Goal: Check status

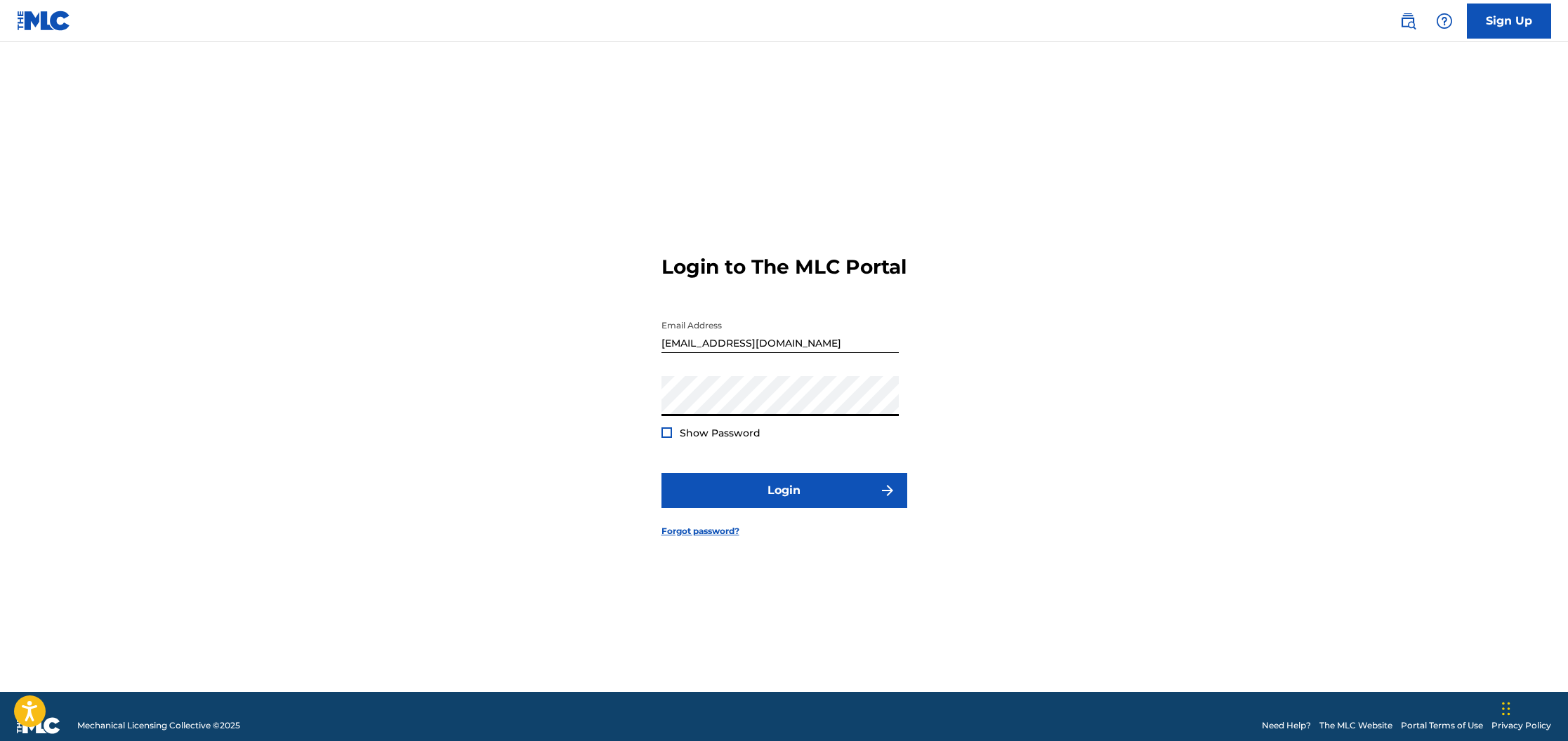
click at [661, 473] on button "Login" at bounding box center [784, 490] width 245 height 35
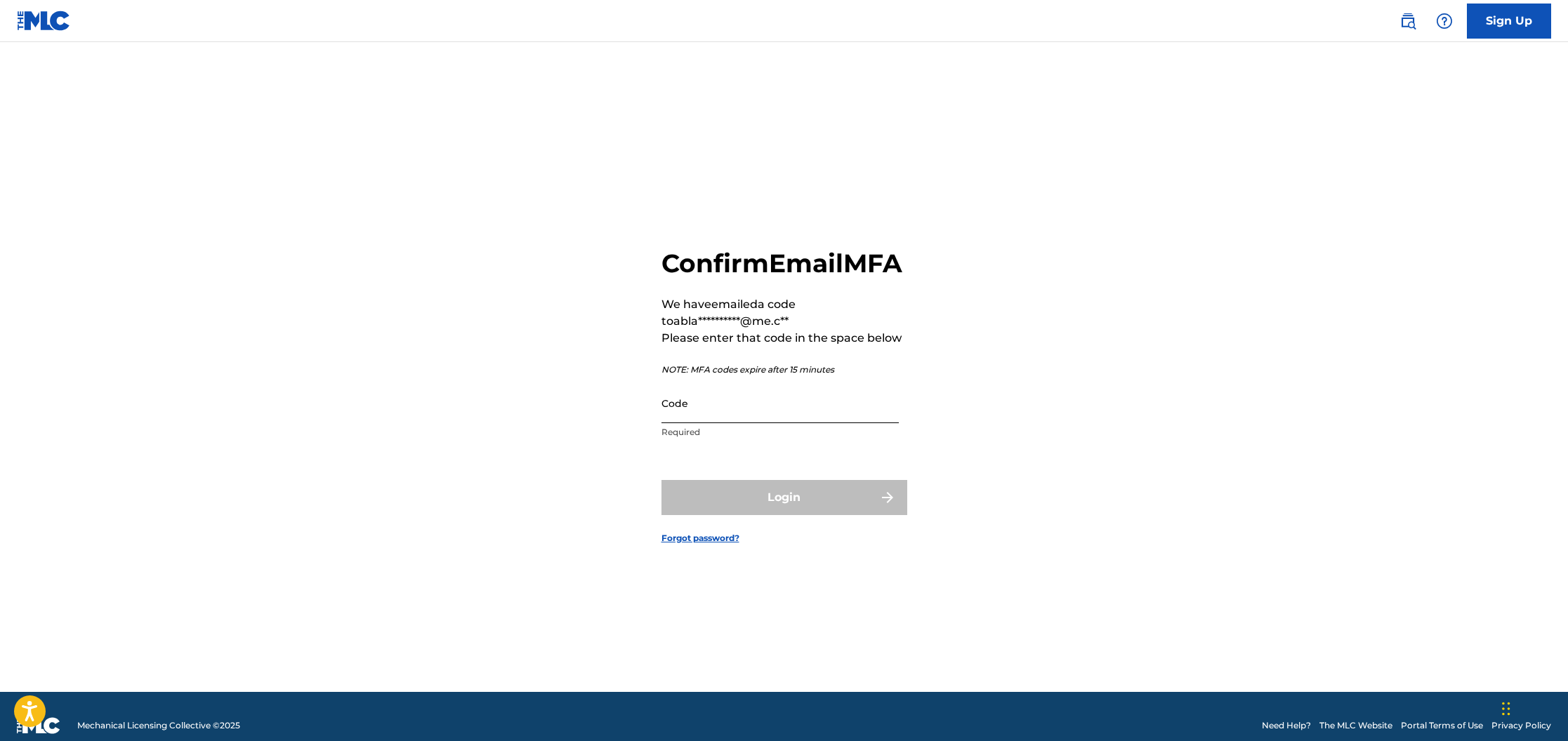
click at [728, 423] on input "Code" at bounding box center [780, 404] width 237 height 40
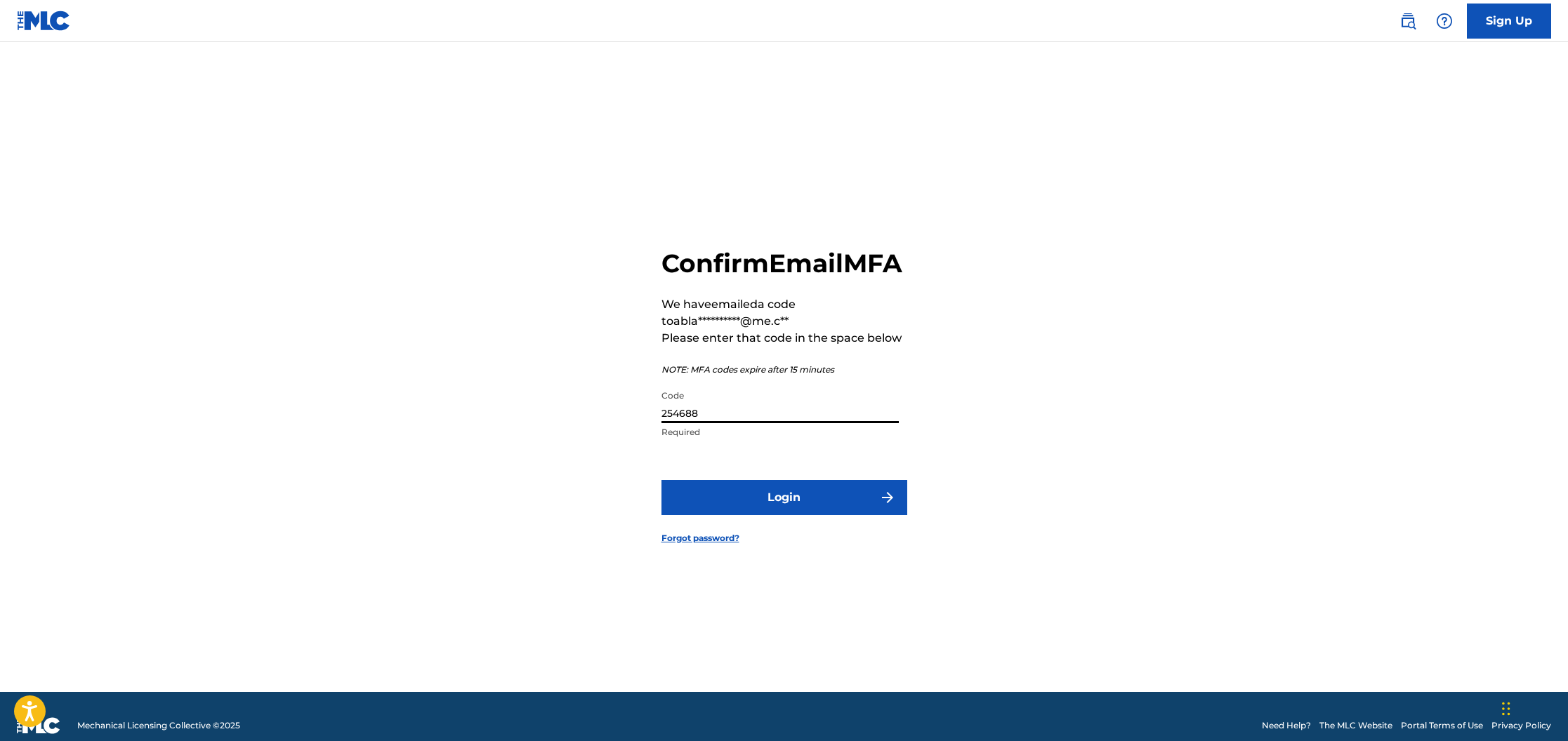
type input "254688"
click at [661, 480] on button "Login" at bounding box center [784, 498] width 245 height 35
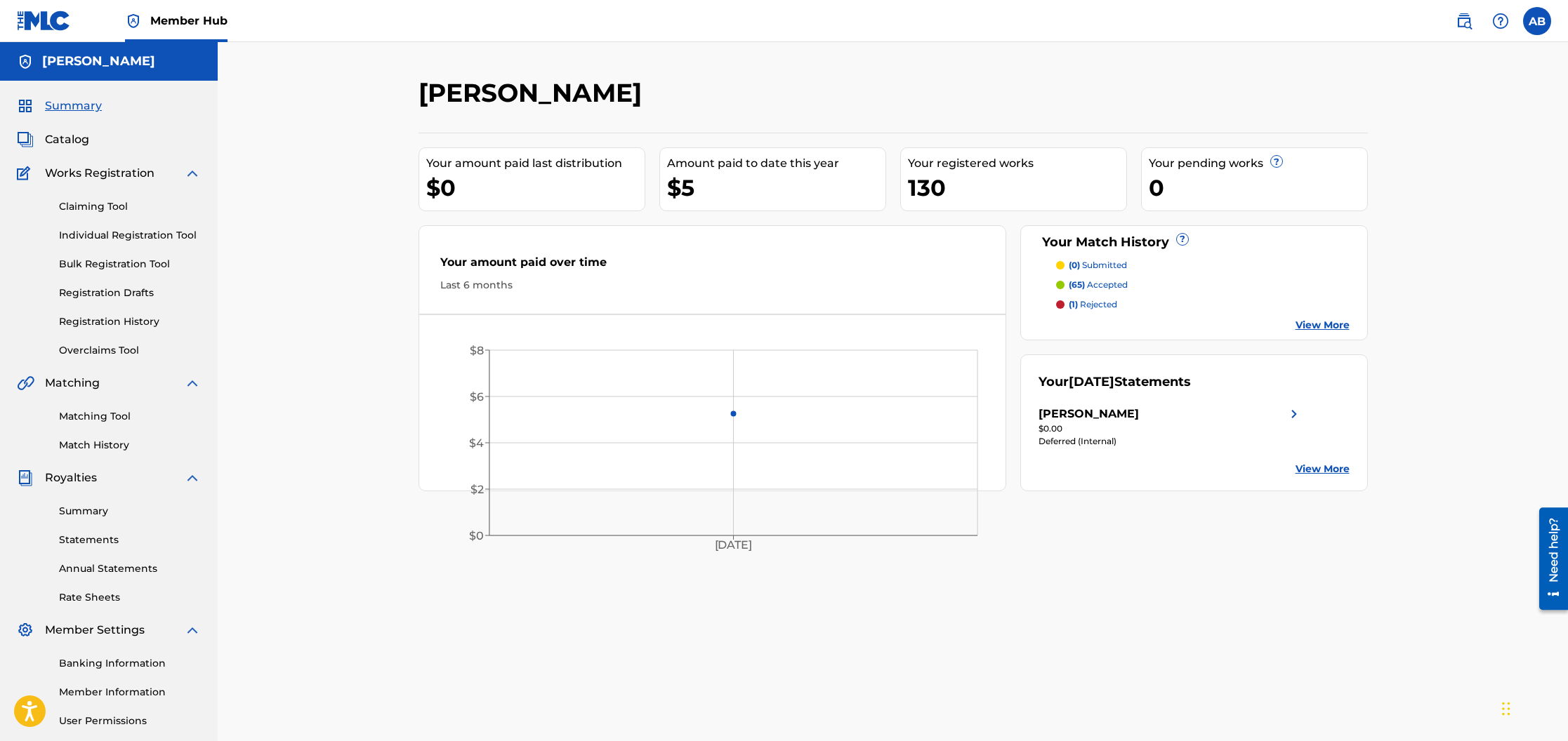
click at [1077, 429] on div "$0.00" at bounding box center [1169, 428] width 264 height 12
click at [170, 514] on link "Summary" at bounding box center [130, 511] width 142 height 15
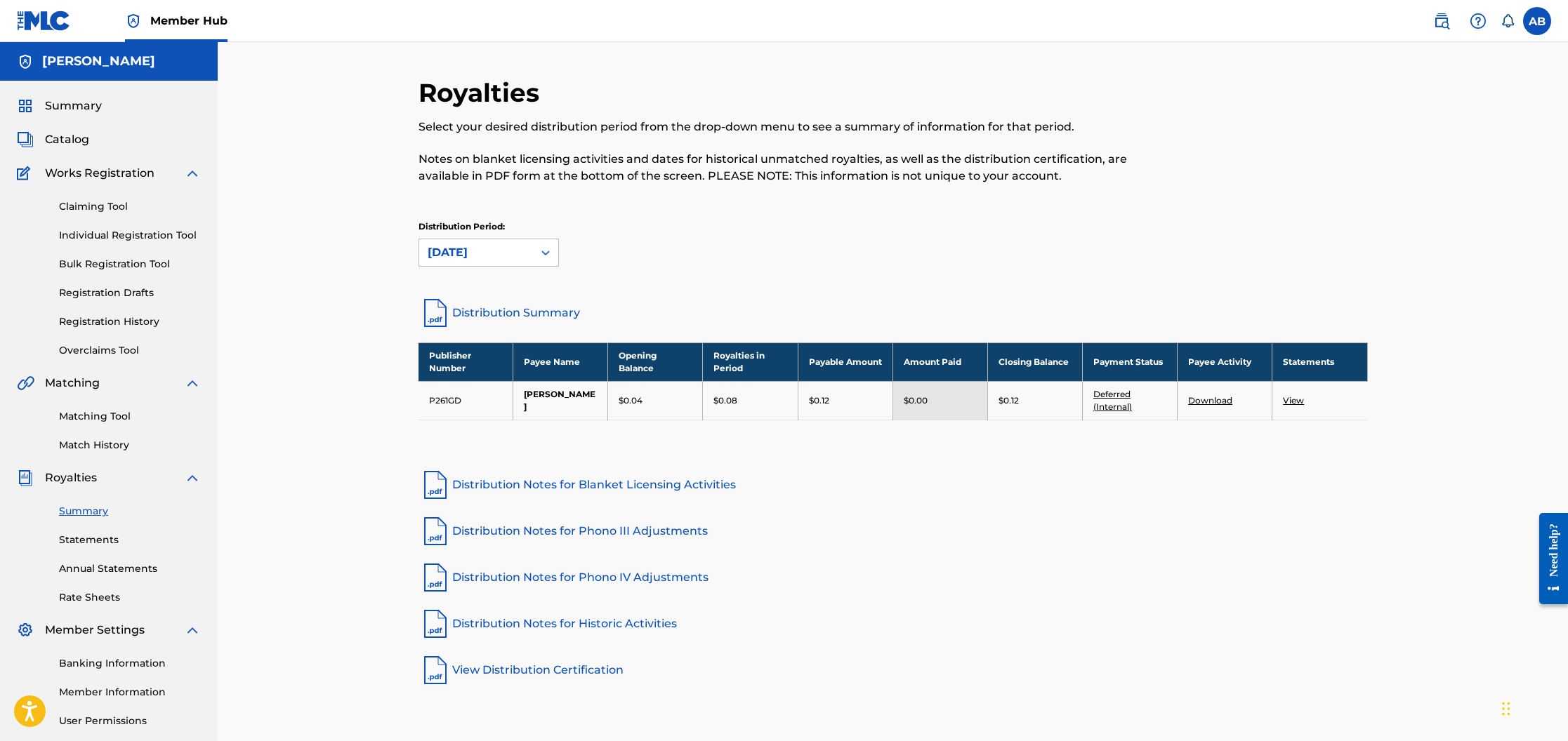
click at [1296, 399] on link "View" at bounding box center [1293, 400] width 21 height 11
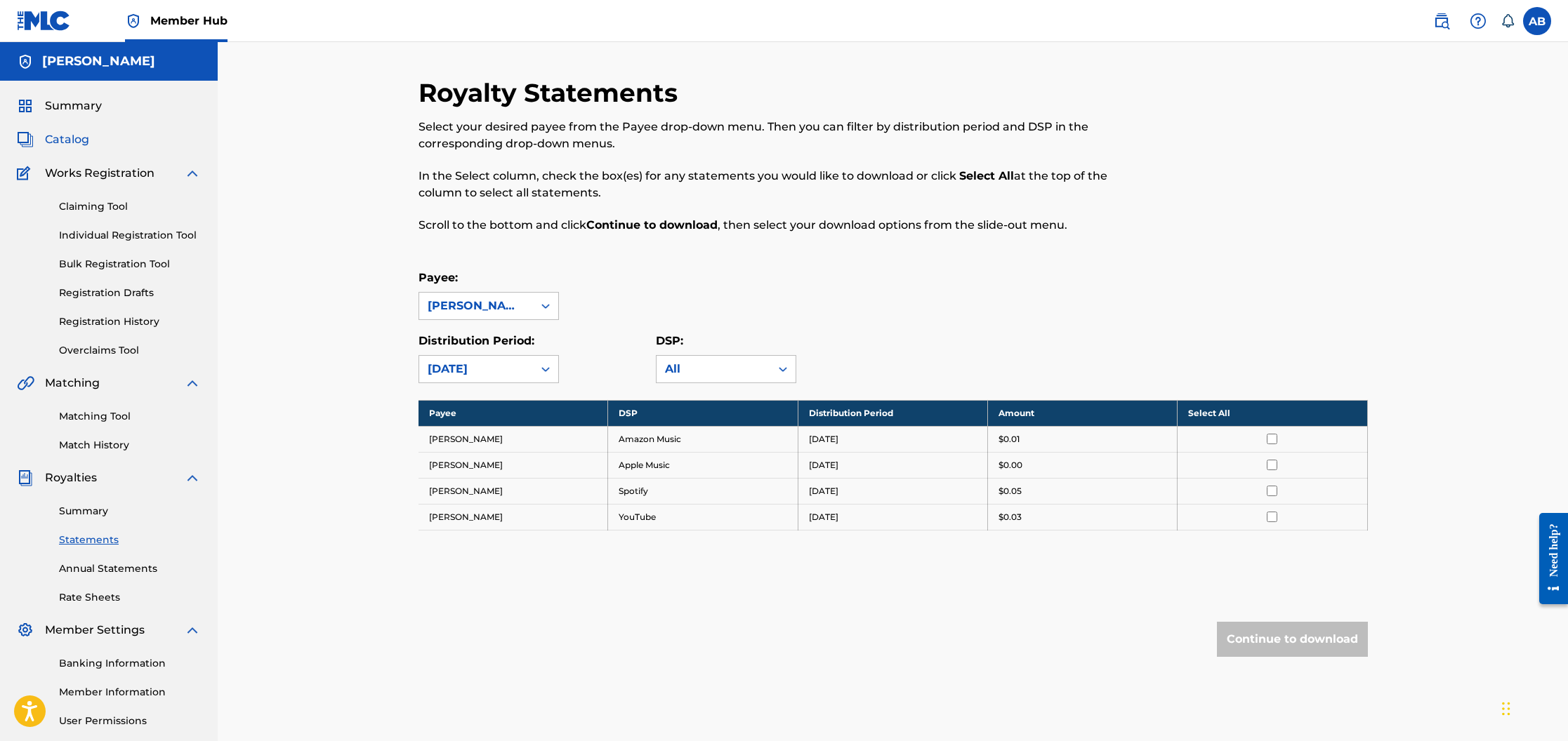
click at [55, 143] on span "Catalog" at bounding box center [67, 139] width 44 height 17
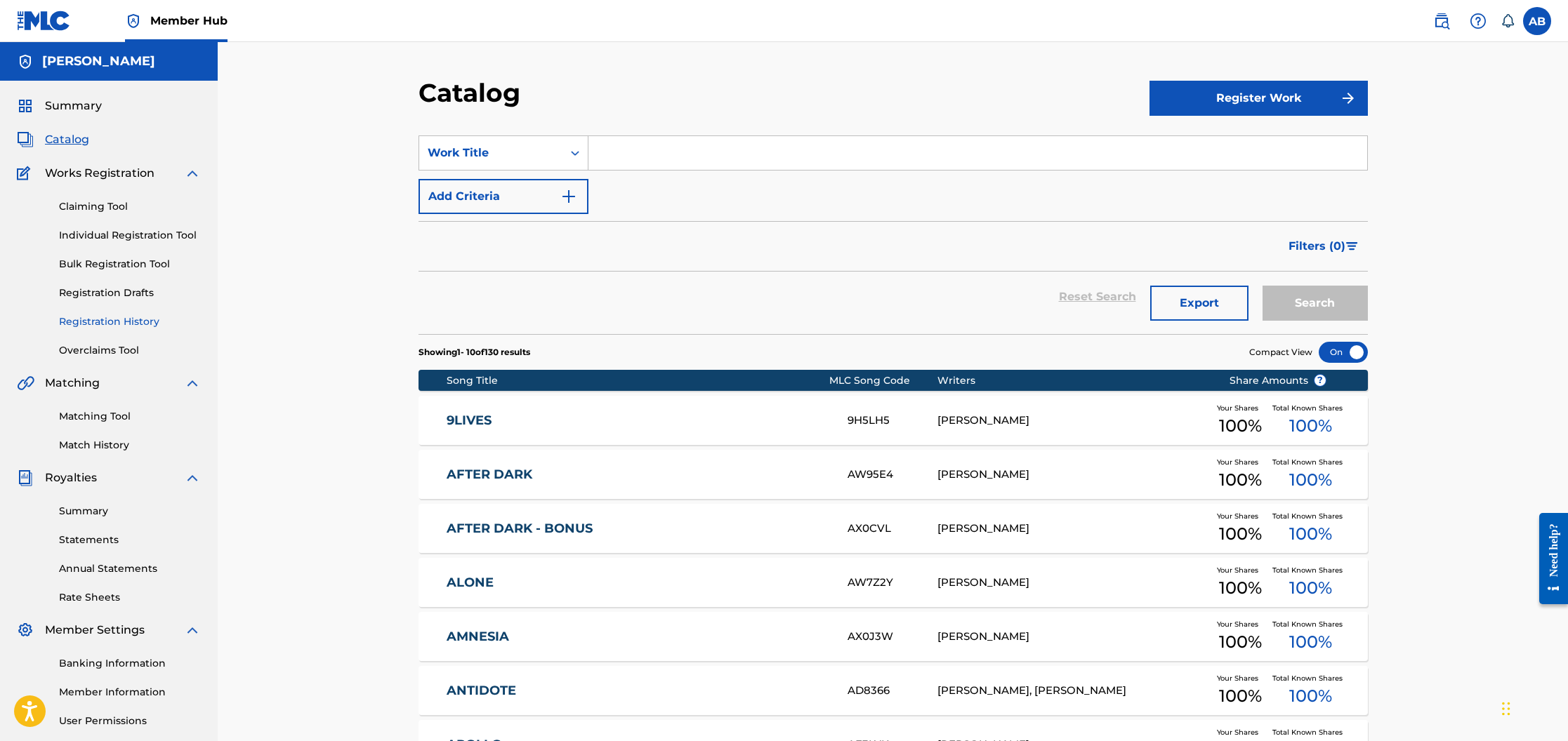
click at [110, 316] on link "Registration History" at bounding box center [130, 321] width 142 height 15
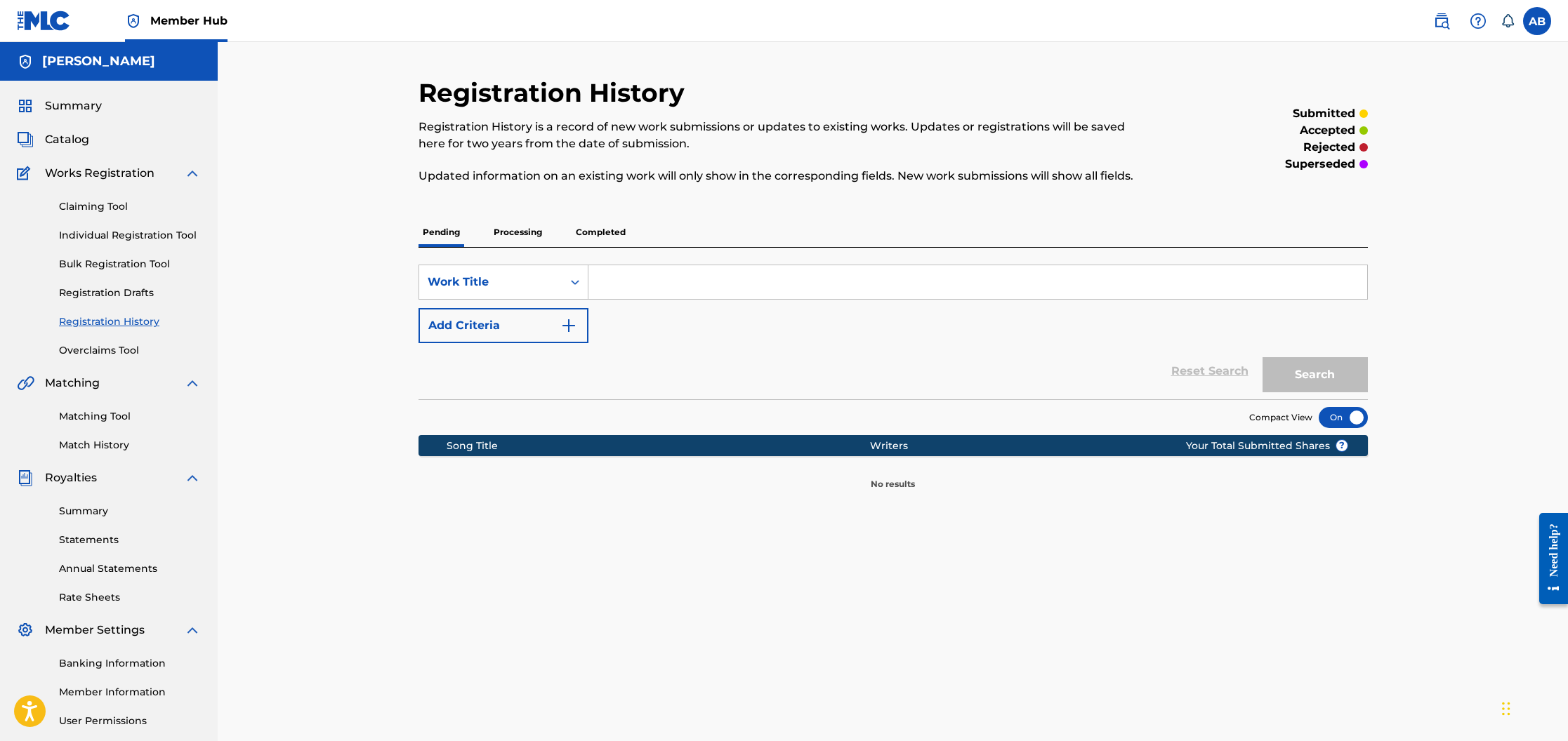
click at [494, 235] on p "Processing" at bounding box center [518, 232] width 57 height 30
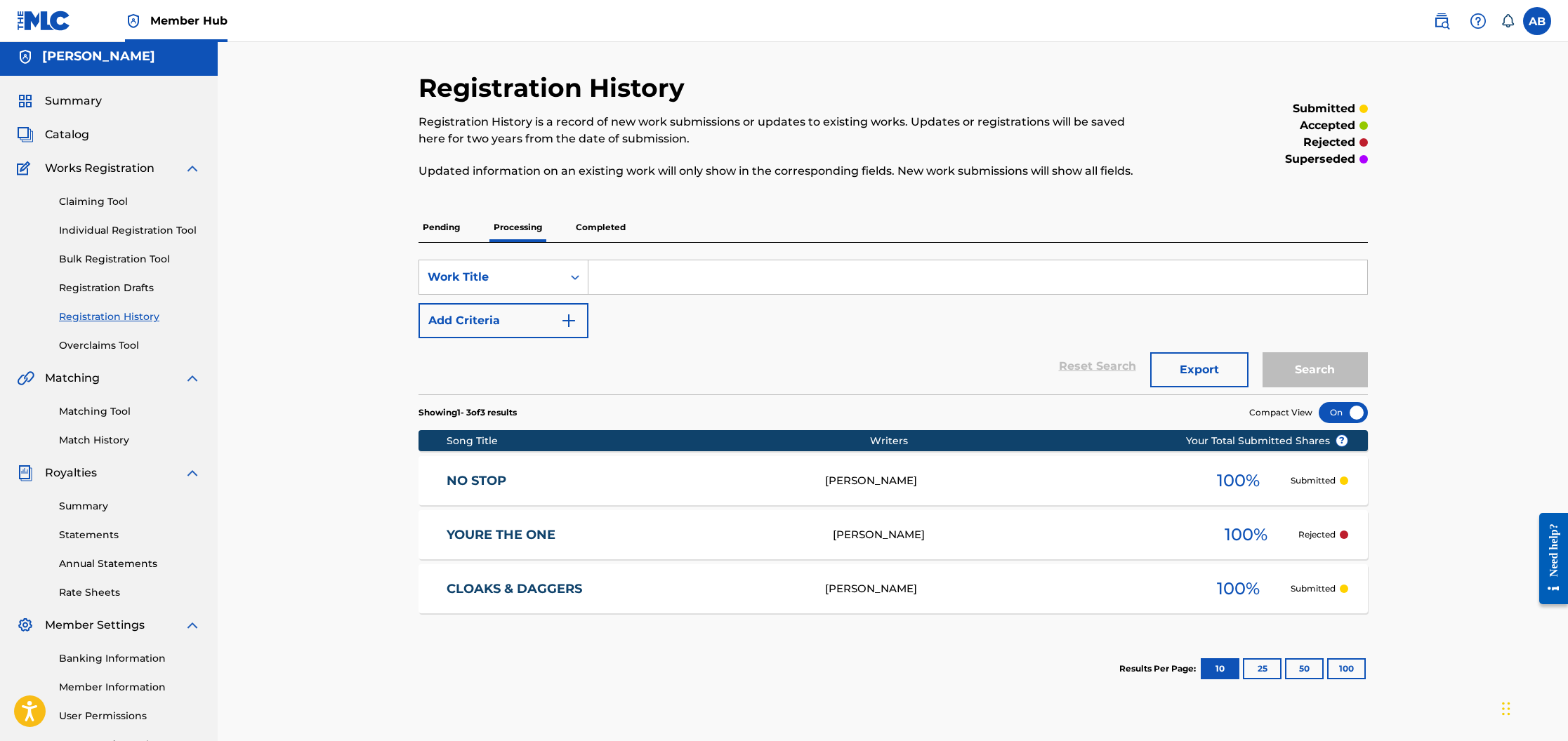
scroll to position [8, 0]
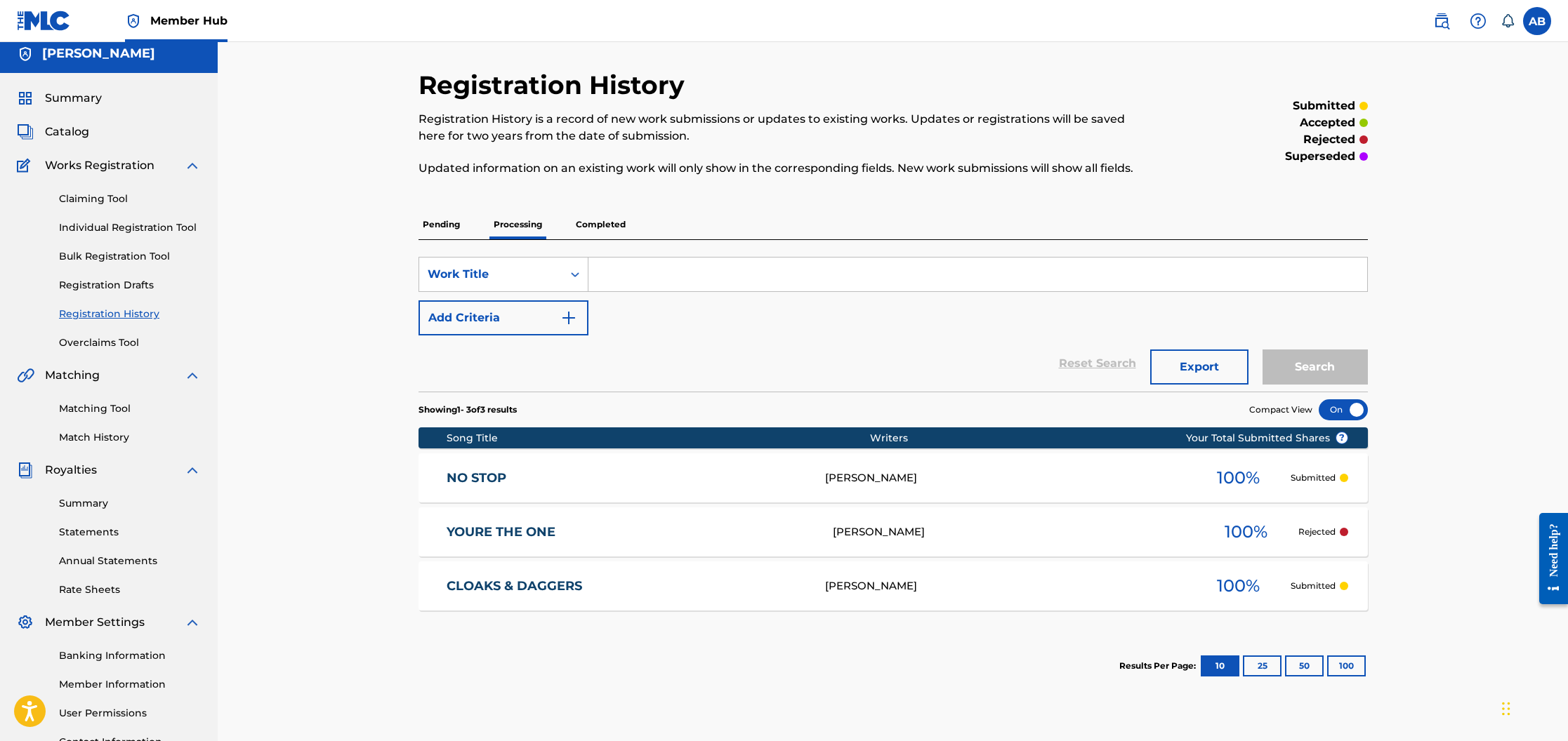
click at [597, 222] on p "Completed" at bounding box center [600, 225] width 59 height 30
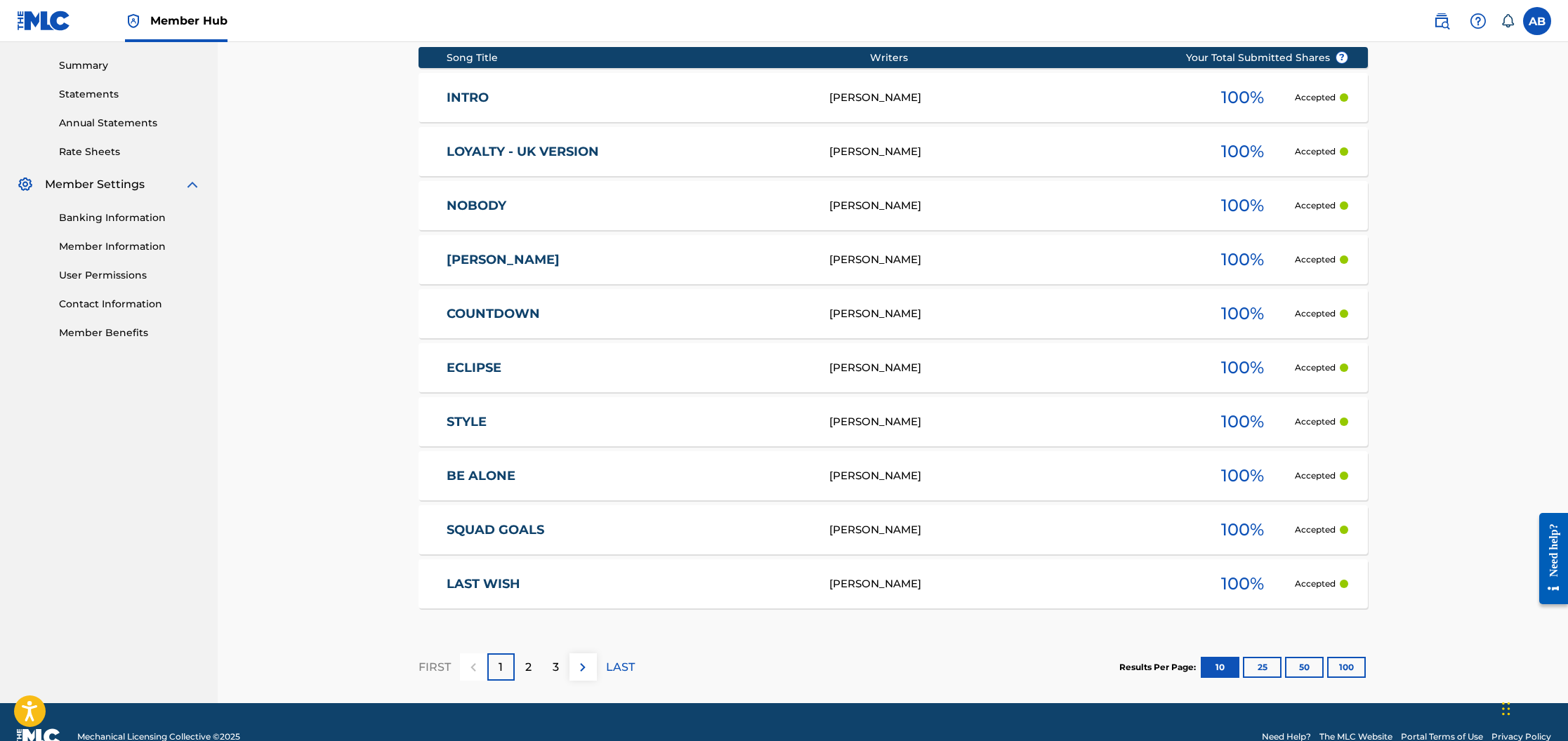
scroll to position [476, 0]
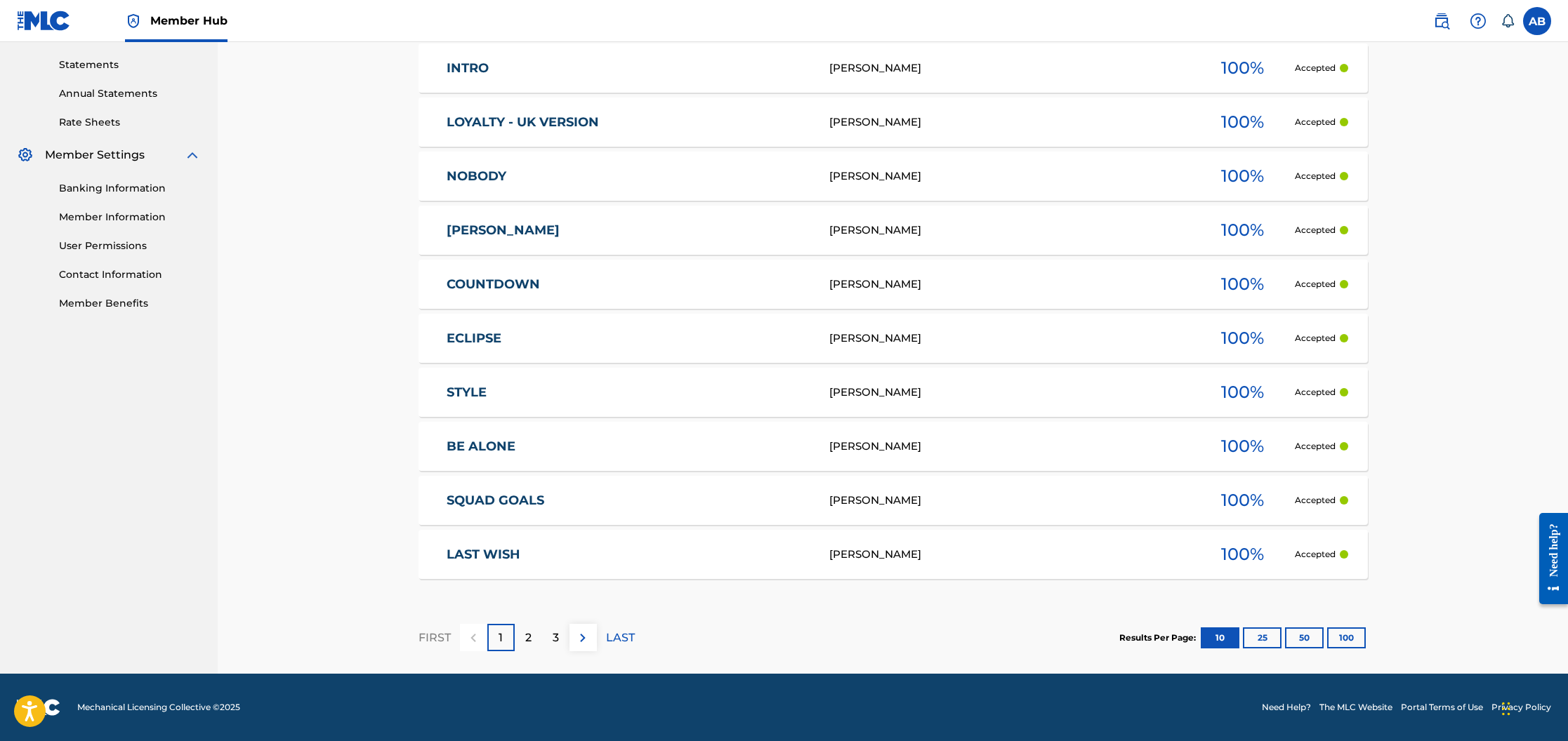
click at [526, 634] on p "2" at bounding box center [527, 638] width 6 height 17
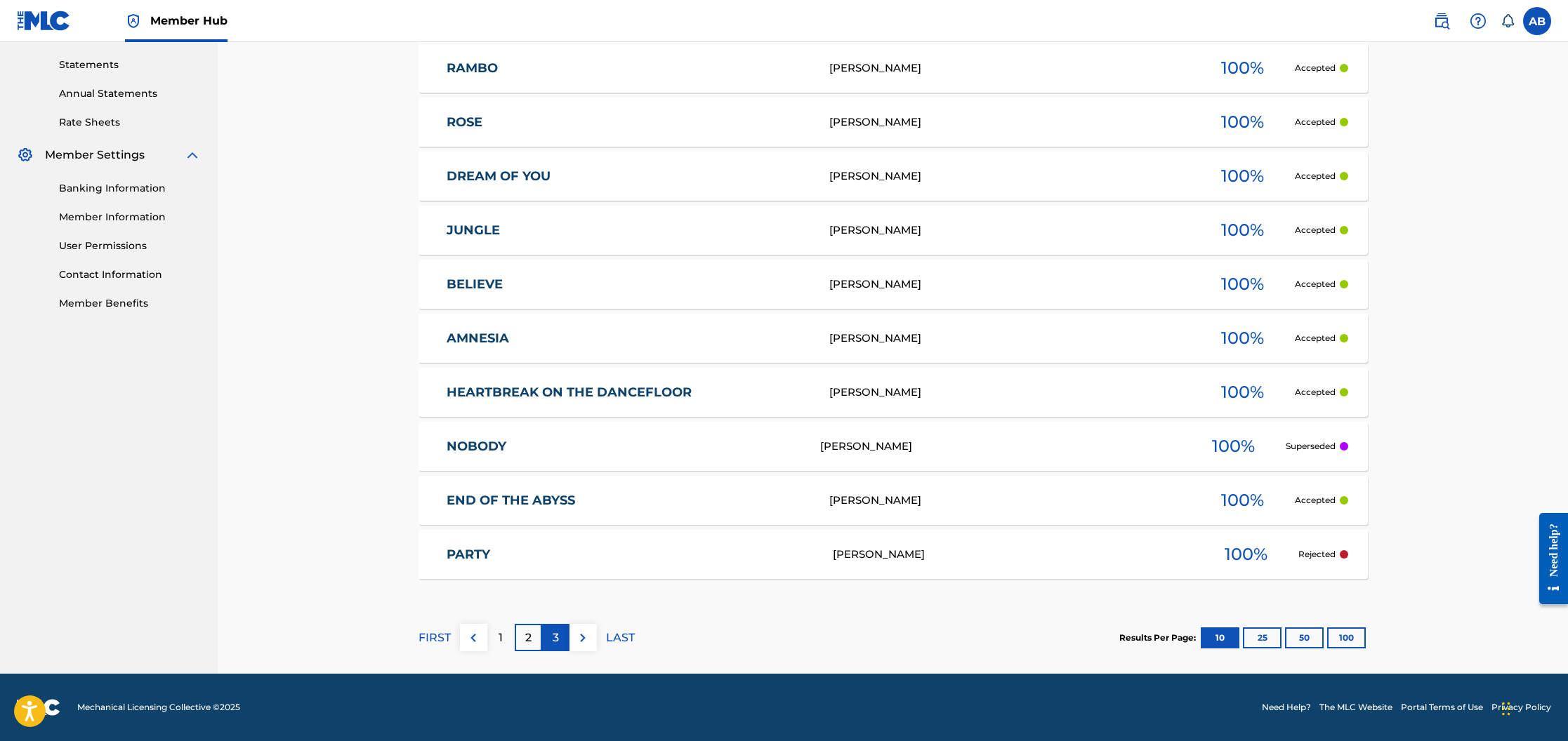
click at [559, 646] on div "3" at bounding box center [555, 637] width 27 height 27
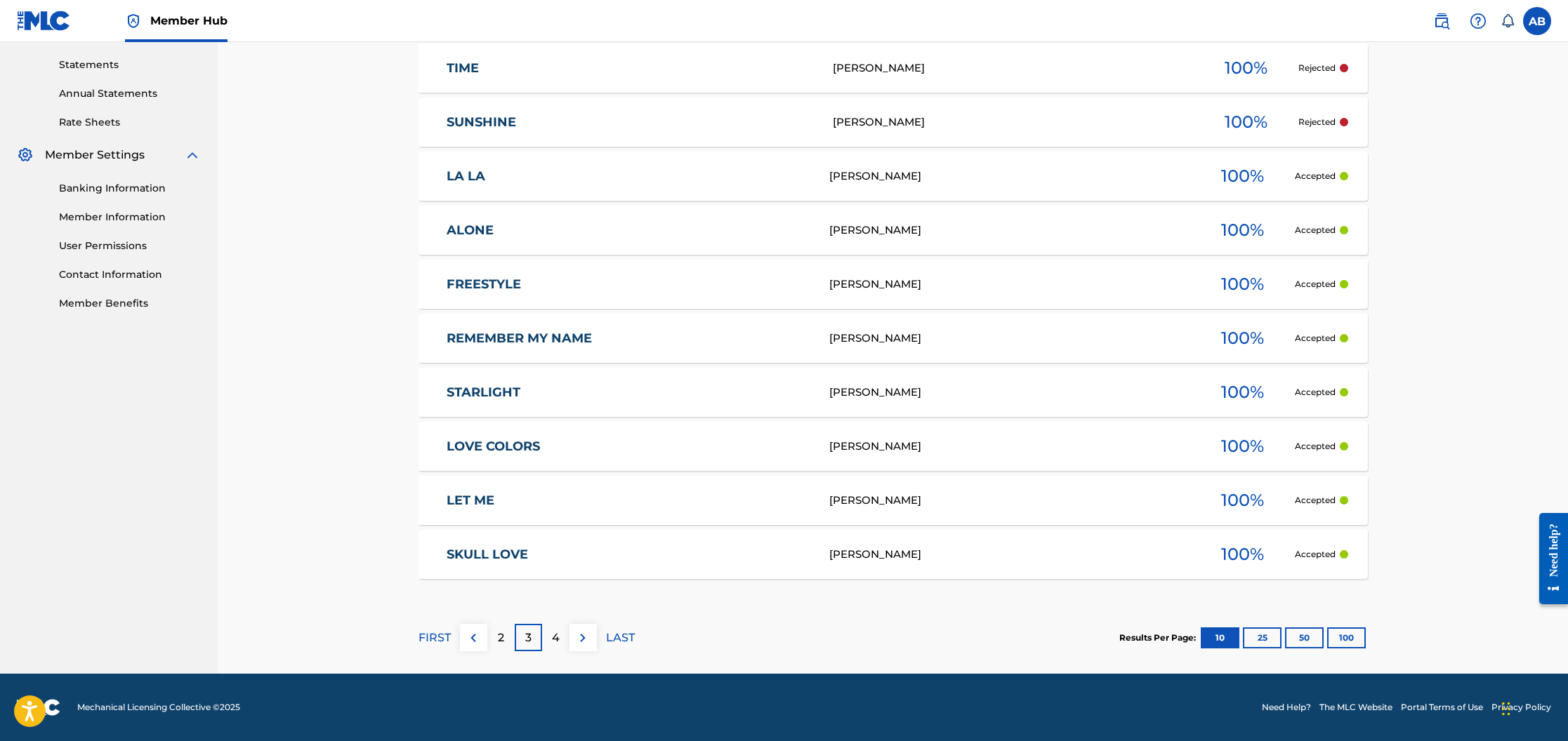
click at [554, 641] on p "4" at bounding box center [555, 638] width 8 height 17
click at [555, 632] on p "5" at bounding box center [555, 638] width 6 height 17
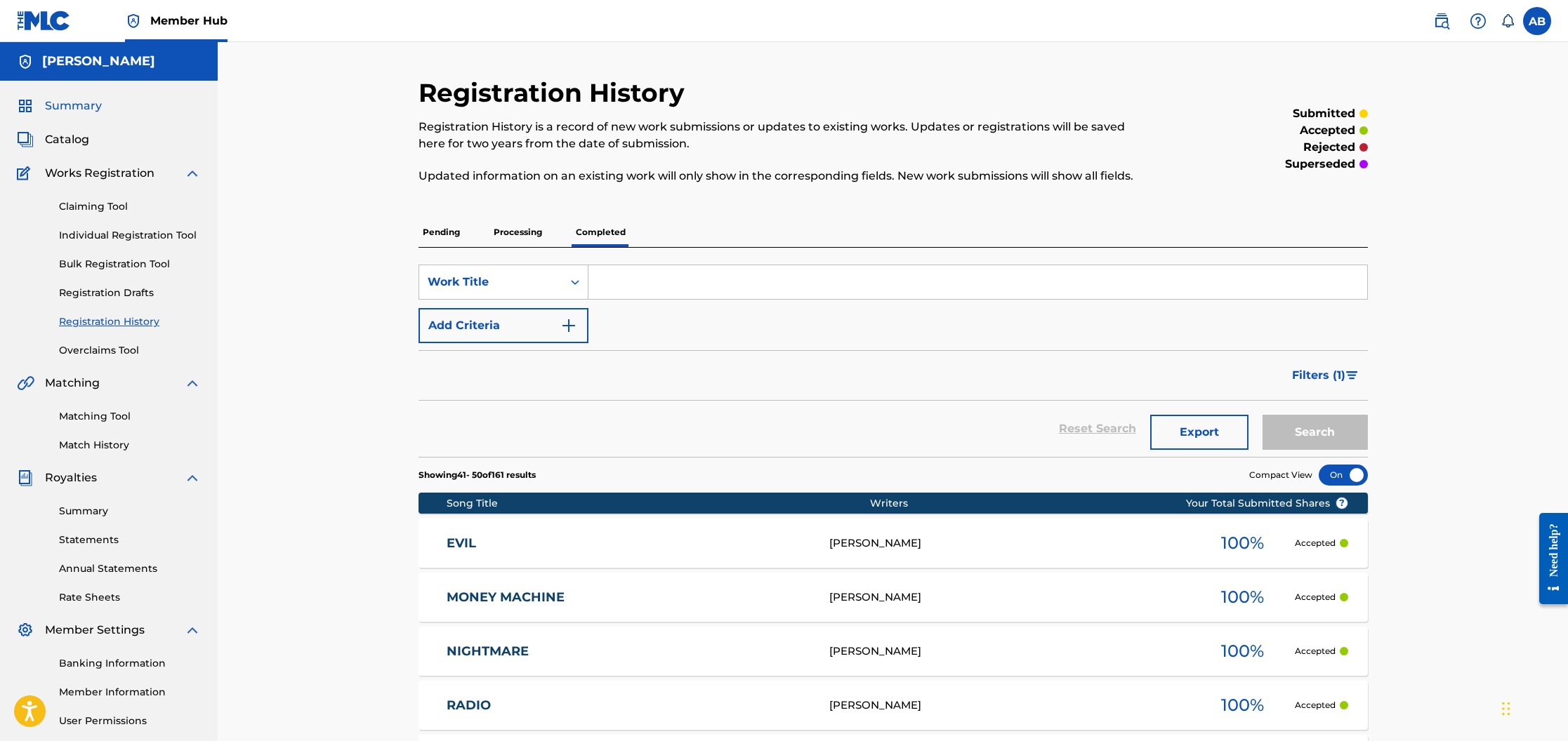
click at [83, 101] on span "Summary" at bounding box center [73, 105] width 57 height 17
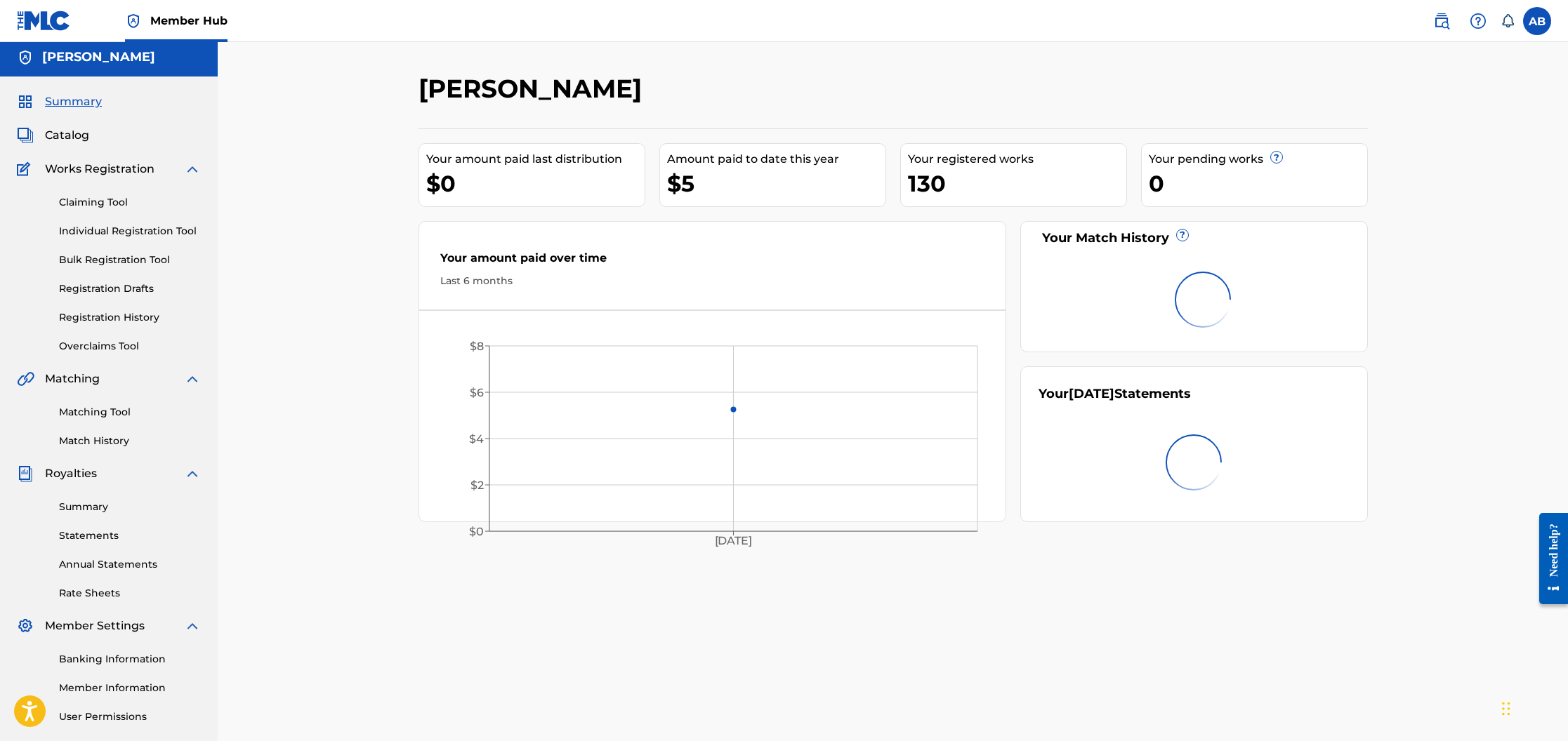
scroll to position [9, 0]
